Goal: Book appointment/travel/reservation

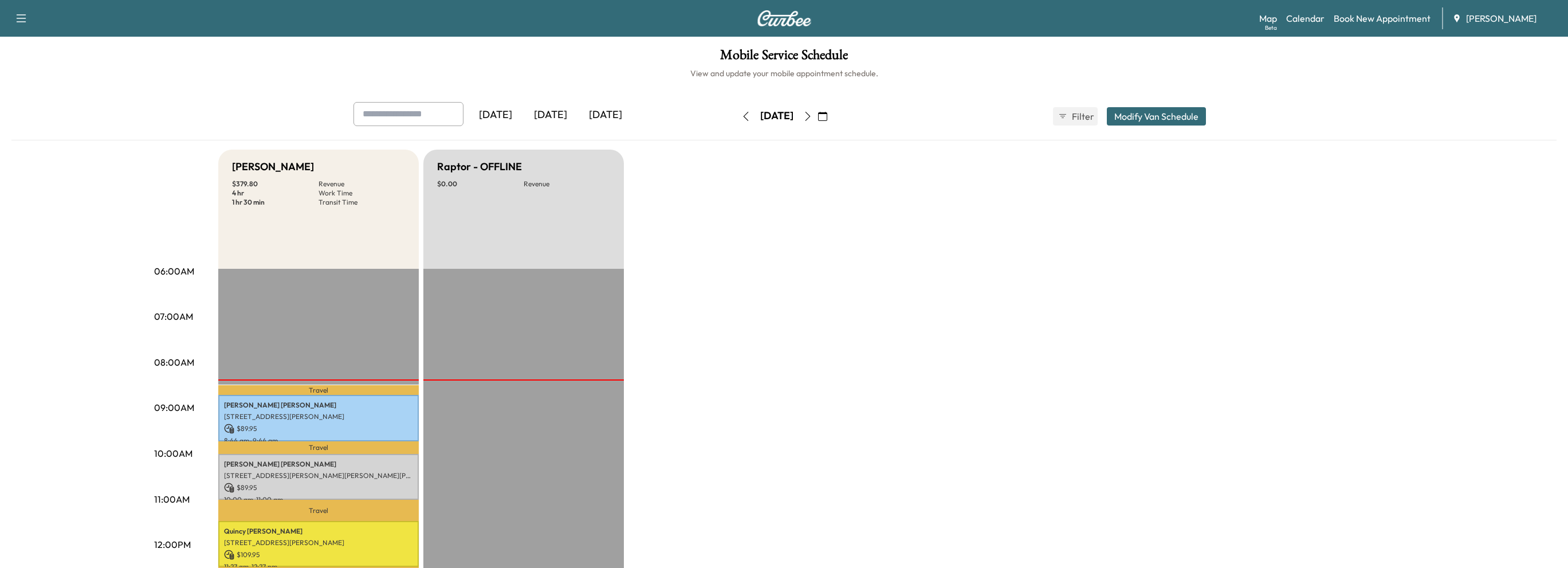
scroll to position [172, 0]
click at [827, 116] on icon "button" at bounding box center [822, 116] width 9 height 9
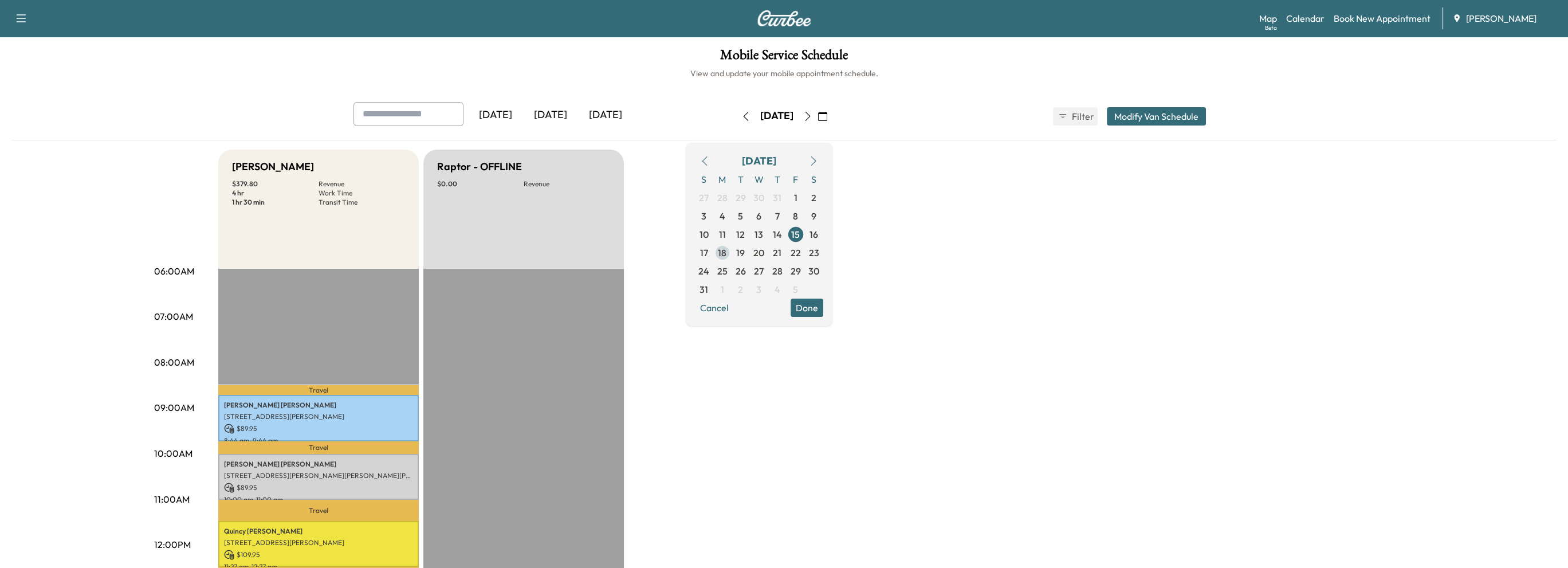
click at [726, 251] on span "18" at bounding box center [722, 253] width 9 height 14
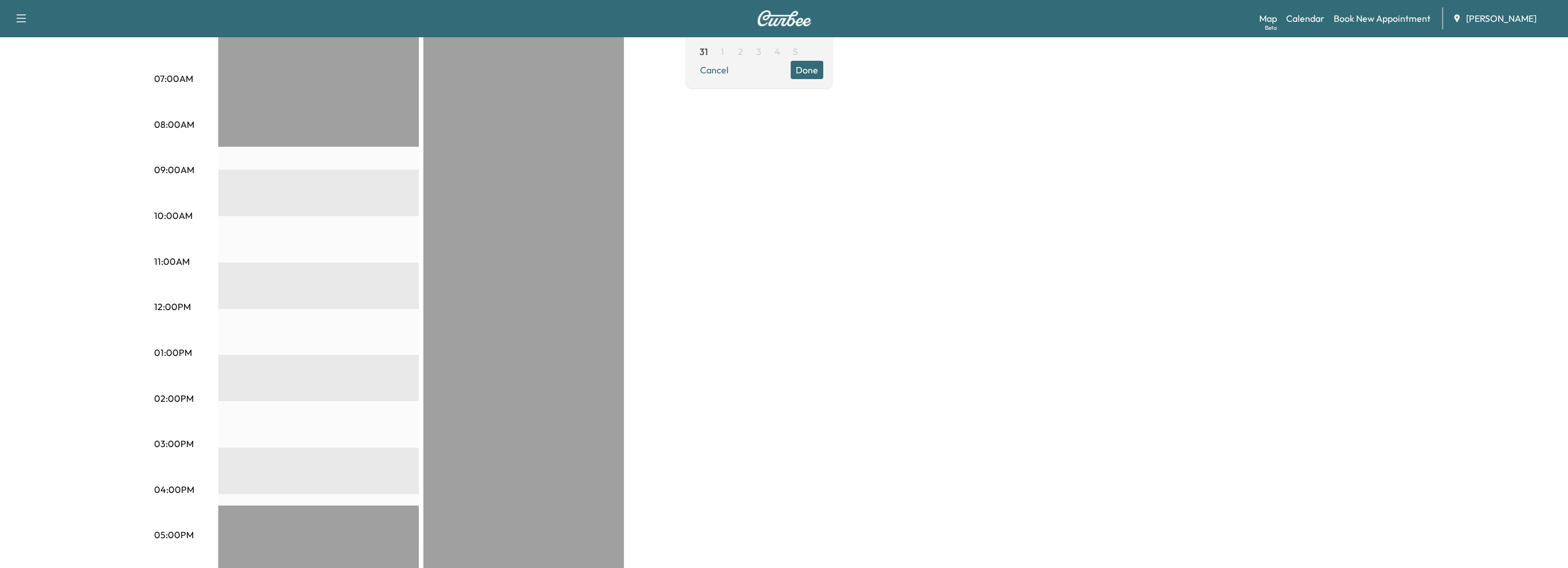
scroll to position [229, 0]
